Goal: Task Accomplishment & Management: Complete application form

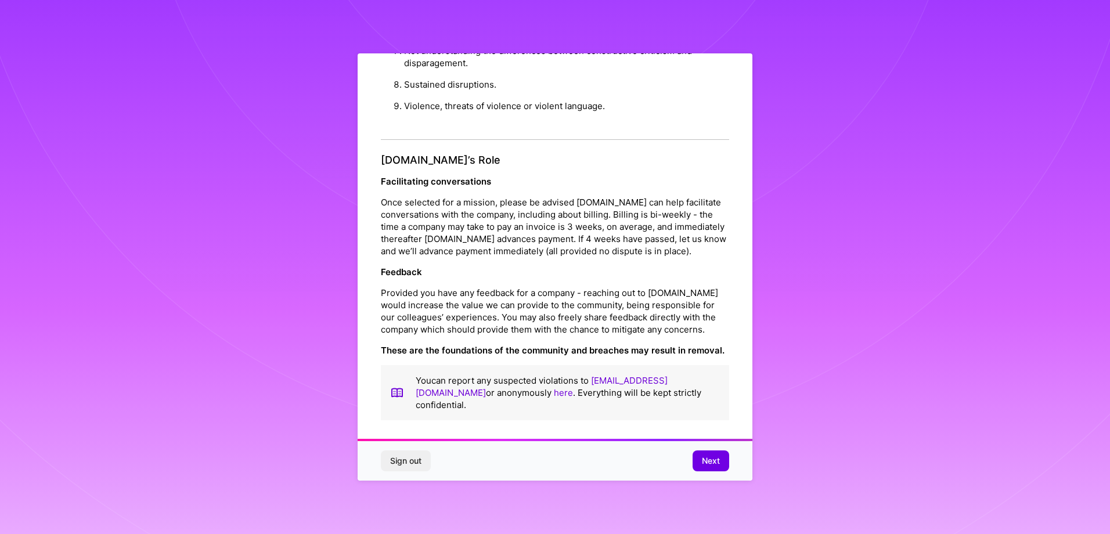
scroll to position [2, 0]
click at [718, 458] on span "Next" at bounding box center [711, 461] width 18 height 12
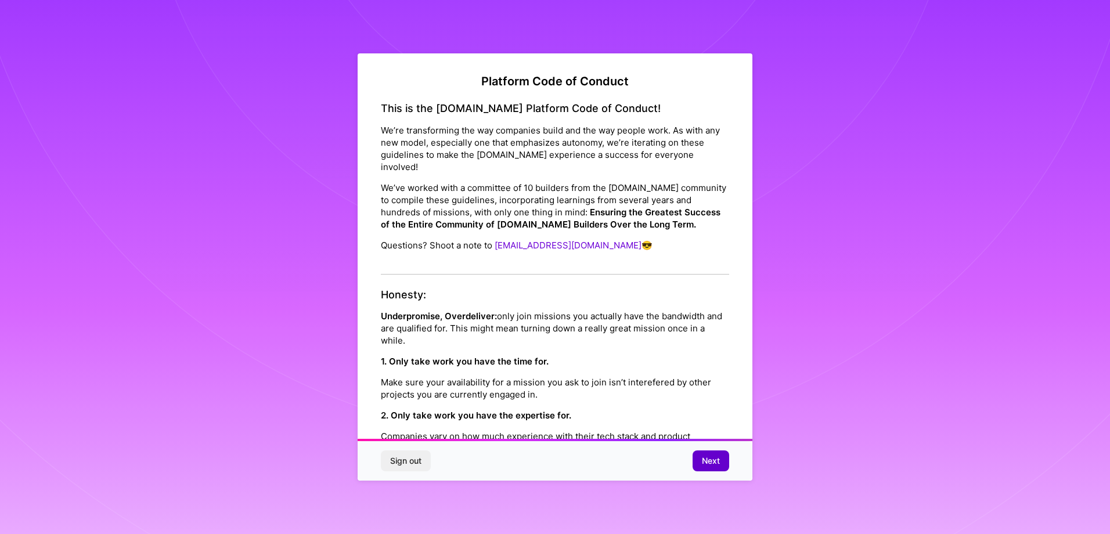
scroll to position [0, 0]
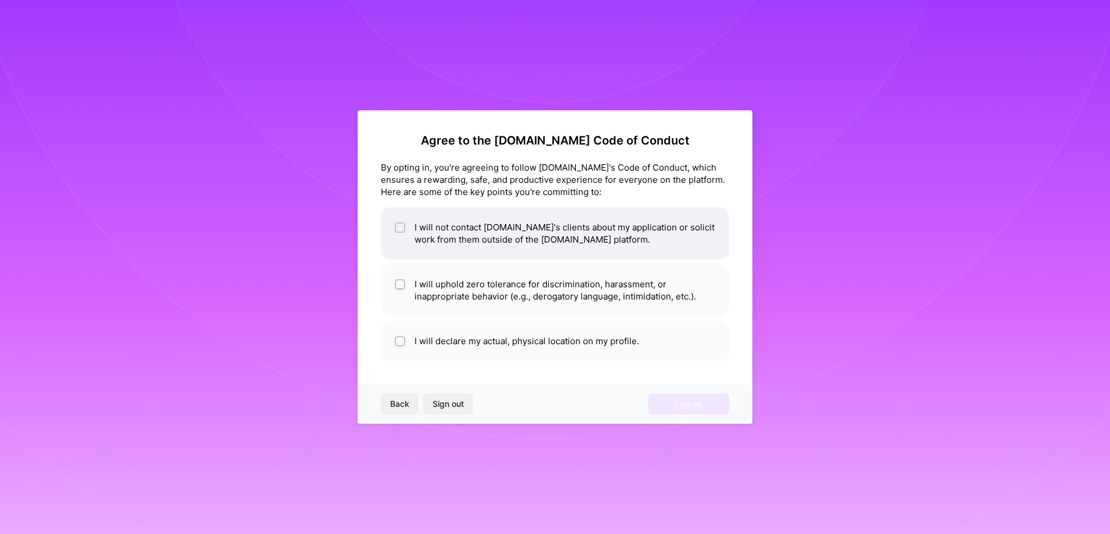
click at [403, 226] on input "checkbox" at bounding box center [401, 228] width 8 height 8
checkbox input "true"
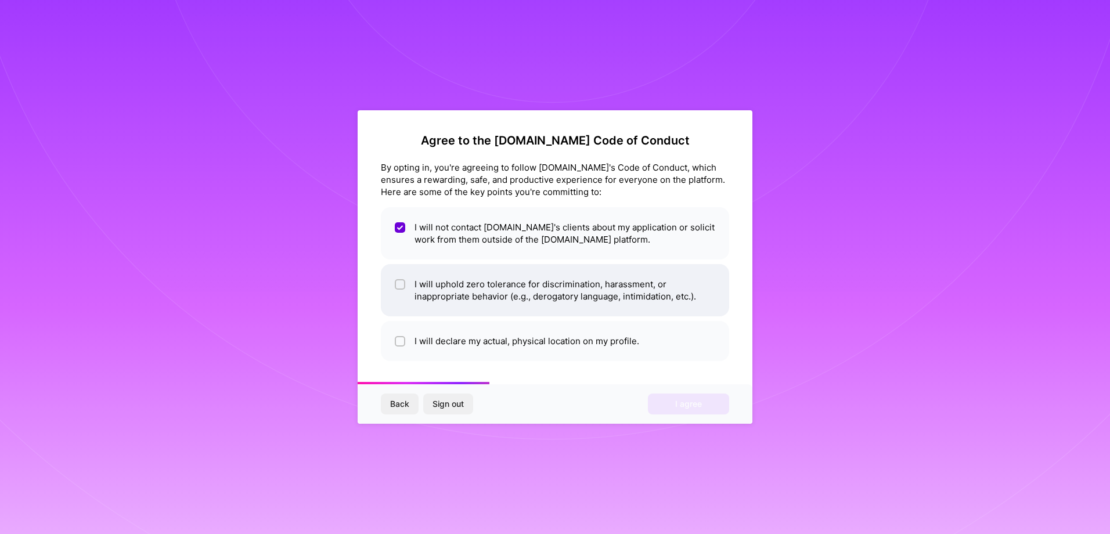
click at [395, 289] on div at bounding box center [400, 284] width 10 height 10
checkbox input "true"
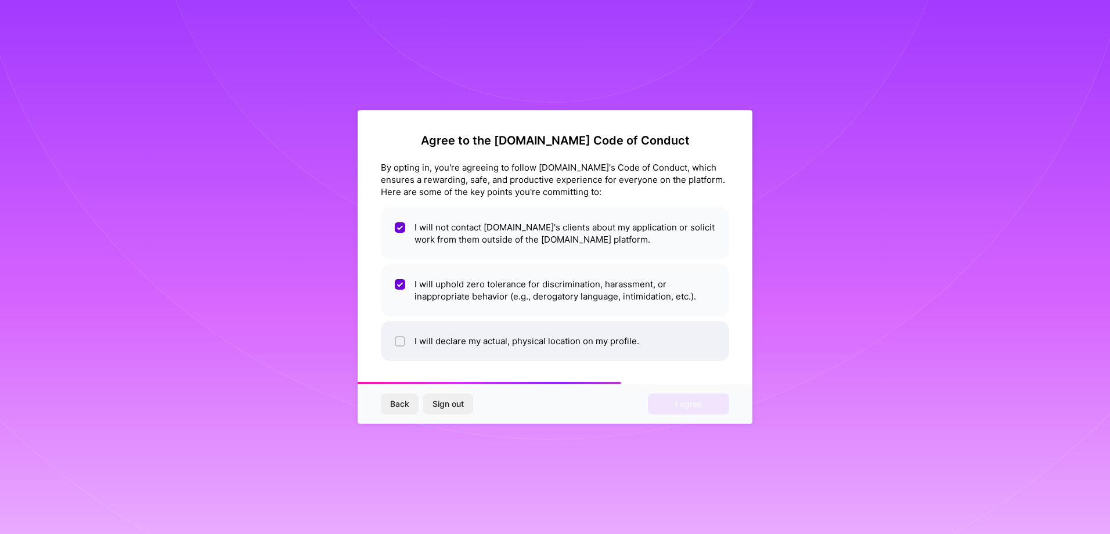
click at [399, 345] on input "checkbox" at bounding box center [401, 342] width 8 height 8
checkbox input "true"
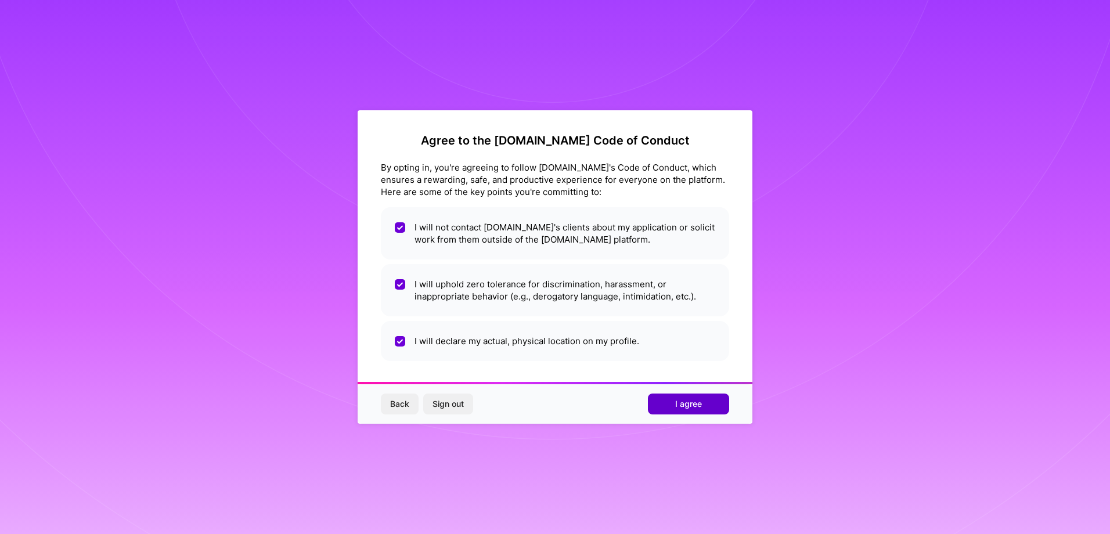
click at [686, 406] on span "I agree" at bounding box center [688, 404] width 27 height 12
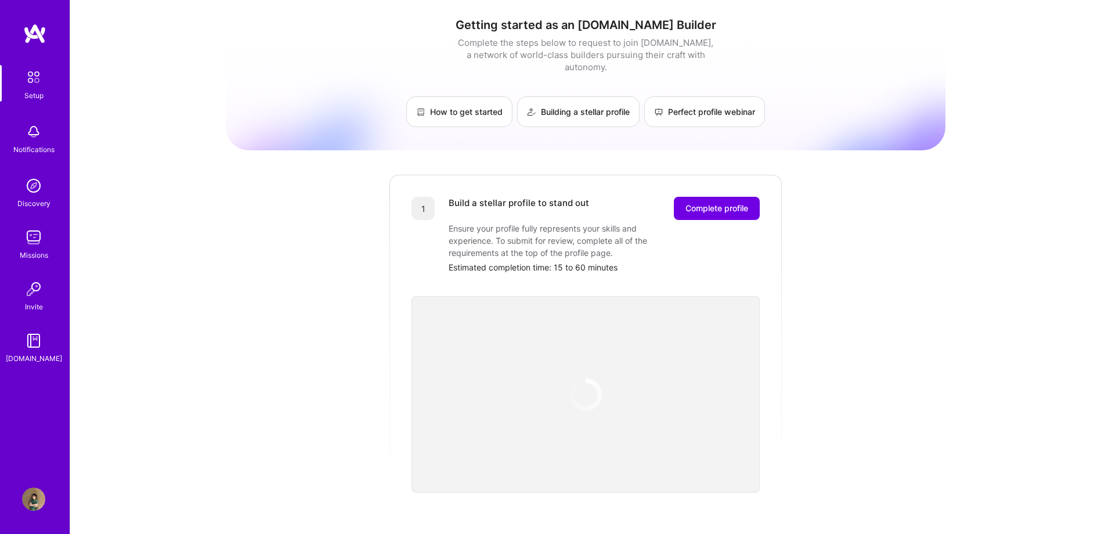
click at [35, 492] on img at bounding box center [33, 499] width 23 height 23
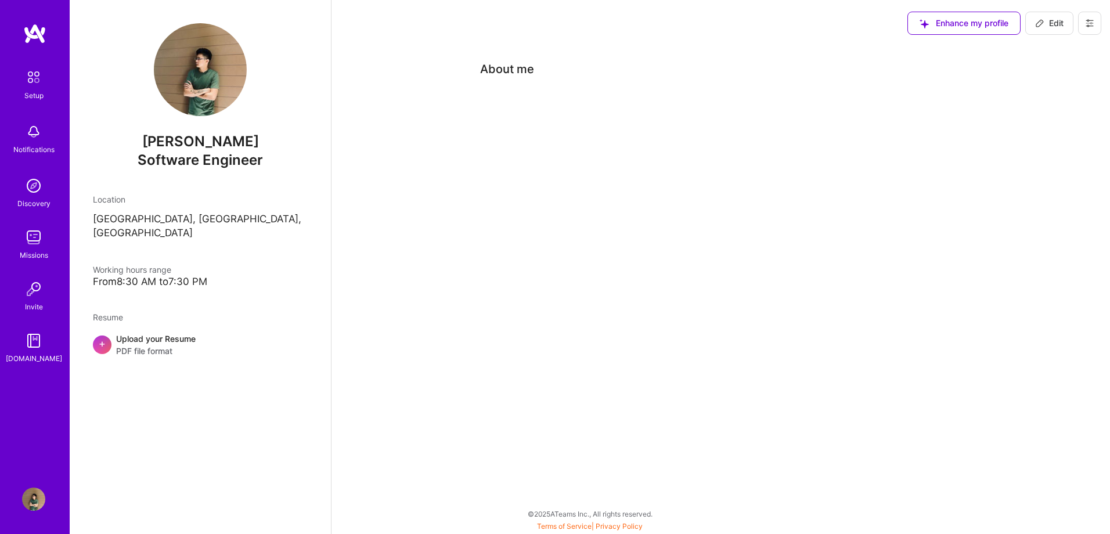
click at [171, 333] on div "Upload your Resume PDF file format" at bounding box center [156, 345] width 80 height 24
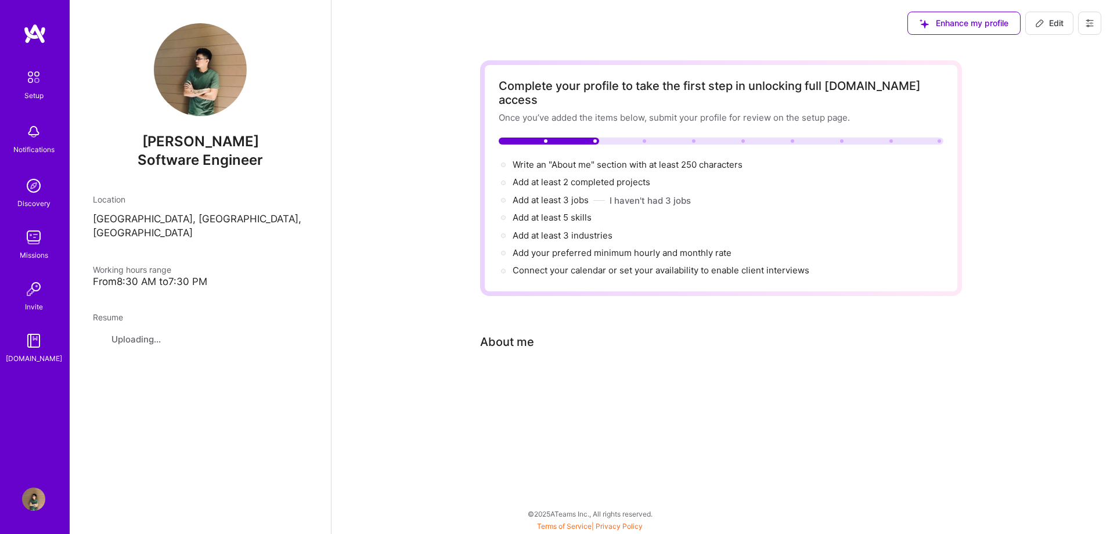
click at [101, 334] on img at bounding box center [97, 339] width 10 height 10
click at [209, 345] on div "[PERSON_NAME] Tan Software Engineer Location [GEOGRAPHIC_DATA], [GEOGRAPHIC_DAT…" at bounding box center [200, 267] width 261 height 534
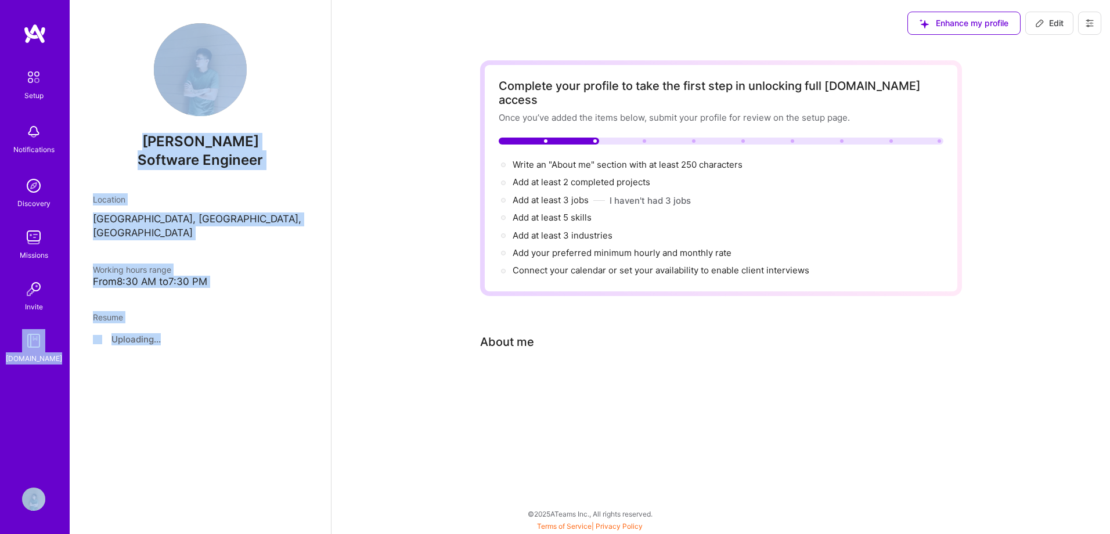
drag, startPoint x: 167, startPoint y: 340, endPoint x: 66, endPoint y: 318, distance: 103.5
click at [66, 318] on div "Setup Notifications Discovery Missions Invite [DOMAIN_NAME] Profile Close Show …" at bounding box center [555, 264] width 1110 height 528
drag, startPoint x: 66, startPoint y: 318, endPoint x: 202, endPoint y: 360, distance: 142.9
click at [202, 360] on div "[PERSON_NAME] Tan Software Engineer Location [GEOGRAPHIC_DATA], [GEOGRAPHIC_DAT…" at bounding box center [200, 267] width 261 height 534
click at [213, 375] on div "[PERSON_NAME] Tan Software Engineer Location [GEOGRAPHIC_DATA], [GEOGRAPHIC_DAT…" at bounding box center [200, 267] width 261 height 534
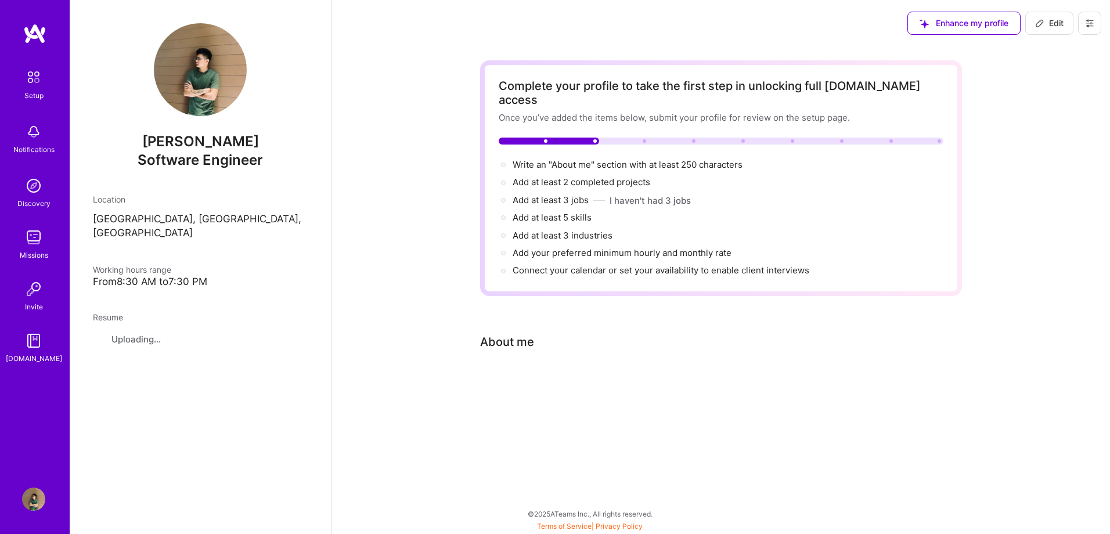
drag, startPoint x: 341, startPoint y: 393, endPoint x: 372, endPoint y: 226, distance: 169.5
click at [342, 394] on div "Complete your profile to take the first step in unlocking full A.Team access On…" at bounding box center [721, 242] width 779 height 393
